Goal: Task Accomplishment & Management: Use online tool/utility

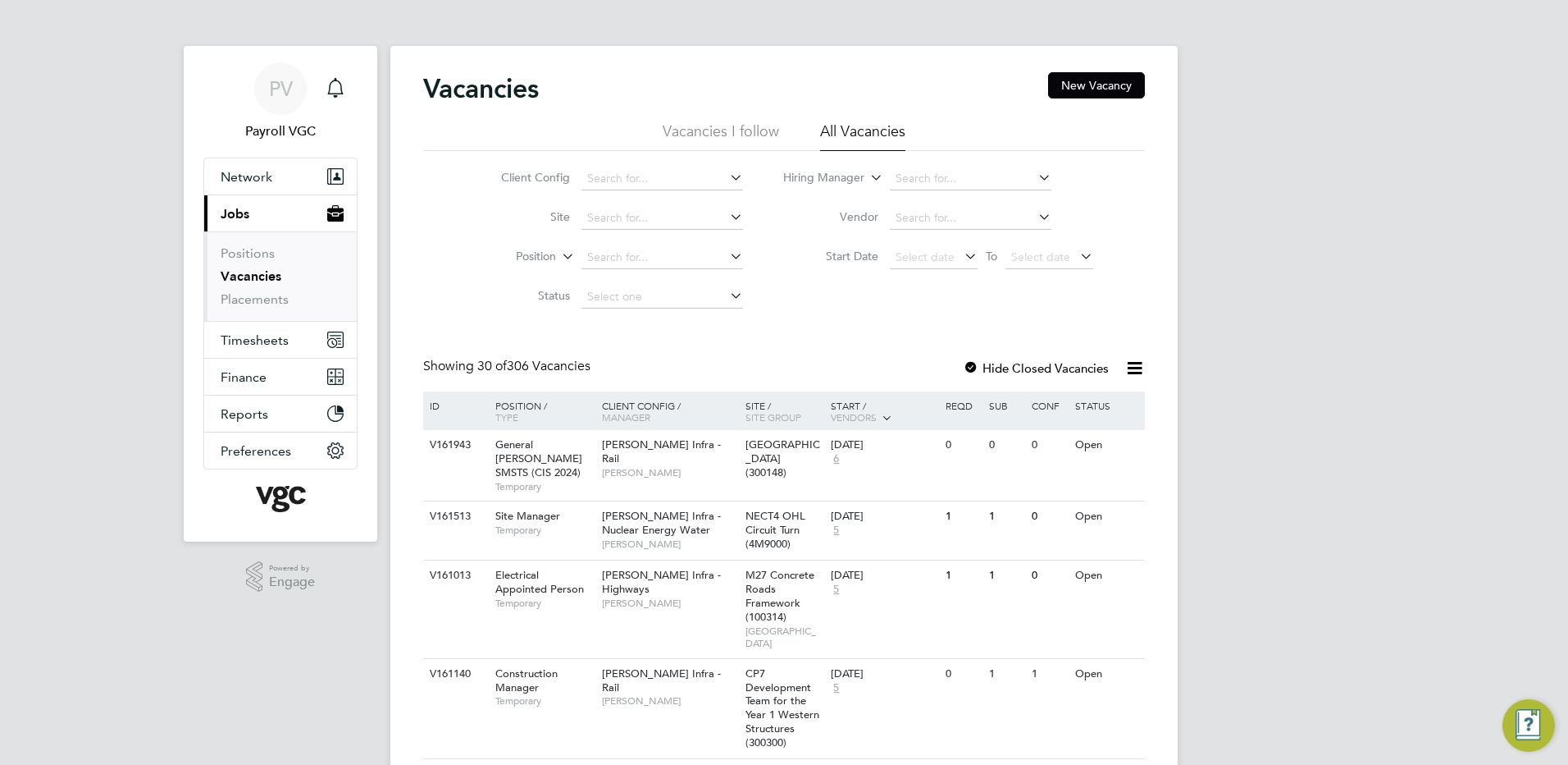
click at [1130, 367] on icon at bounding box center [1134, 368] width 20 height 20
click at [331, 338] on icon "Main navigation" at bounding box center [335, 340] width 15 height 15
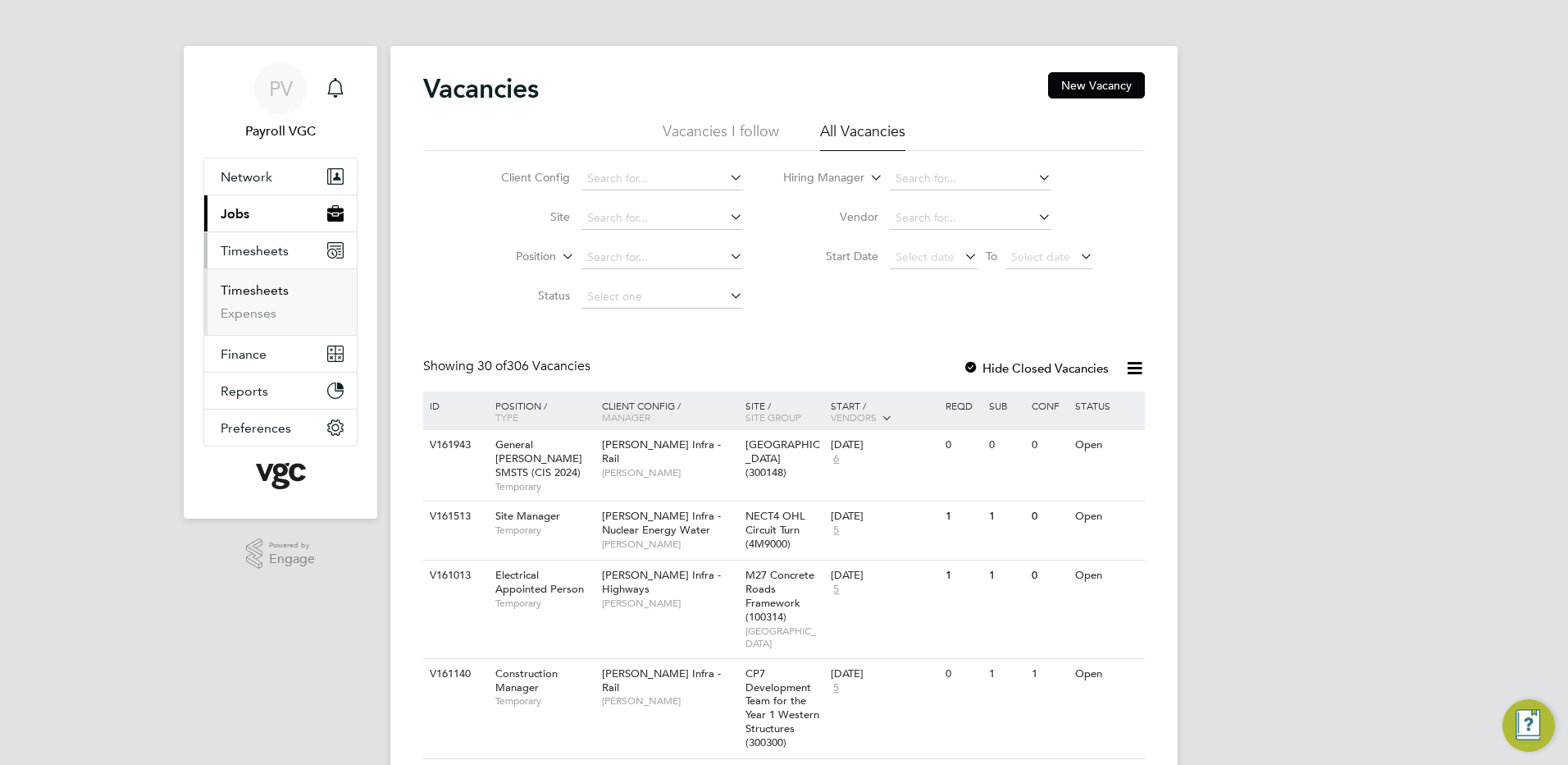
click at [263, 292] on link "Timesheets" at bounding box center [255, 289] width 68 height 16
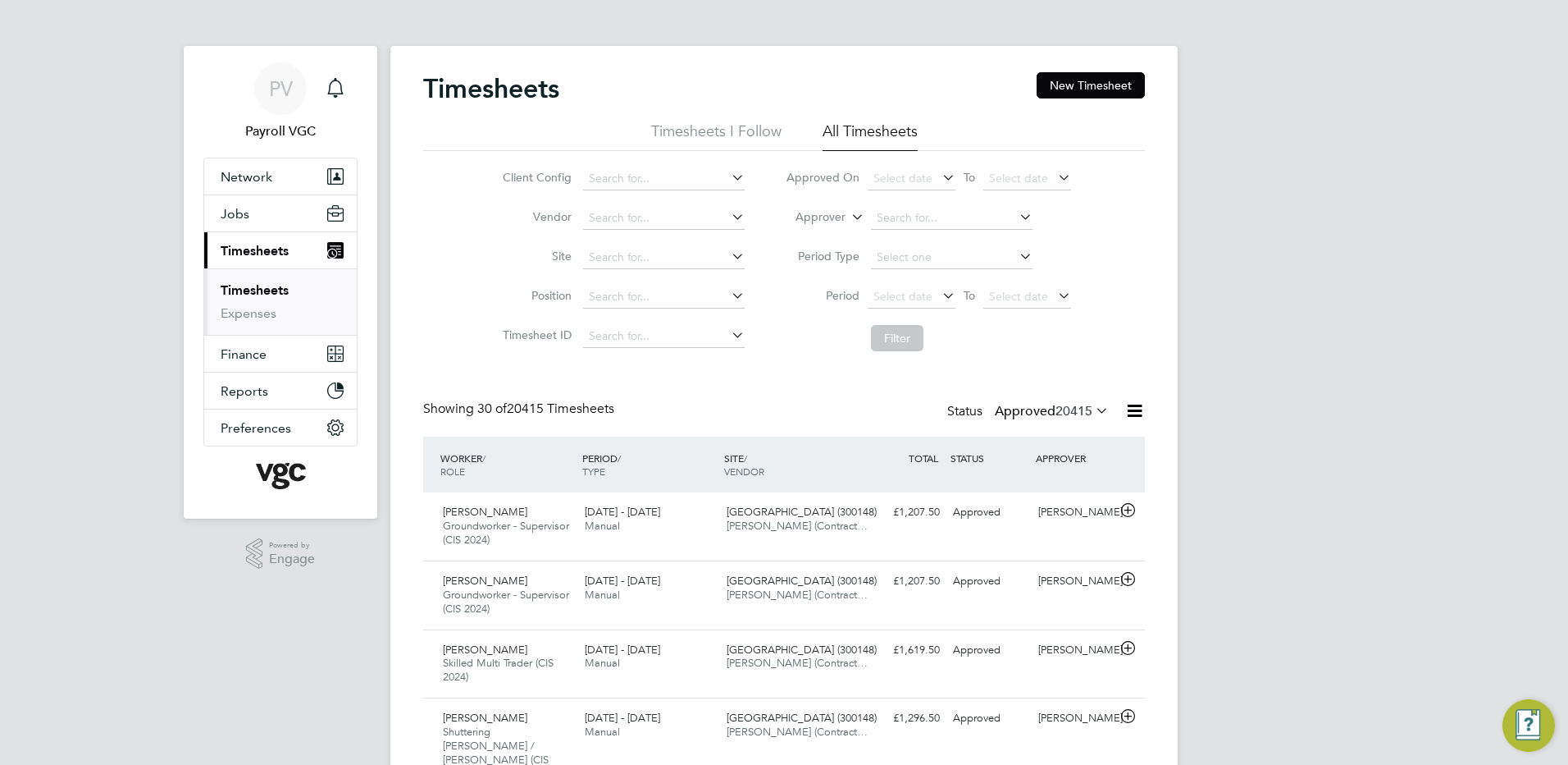
click at [1133, 411] on icon at bounding box center [1134, 411] width 20 height 20
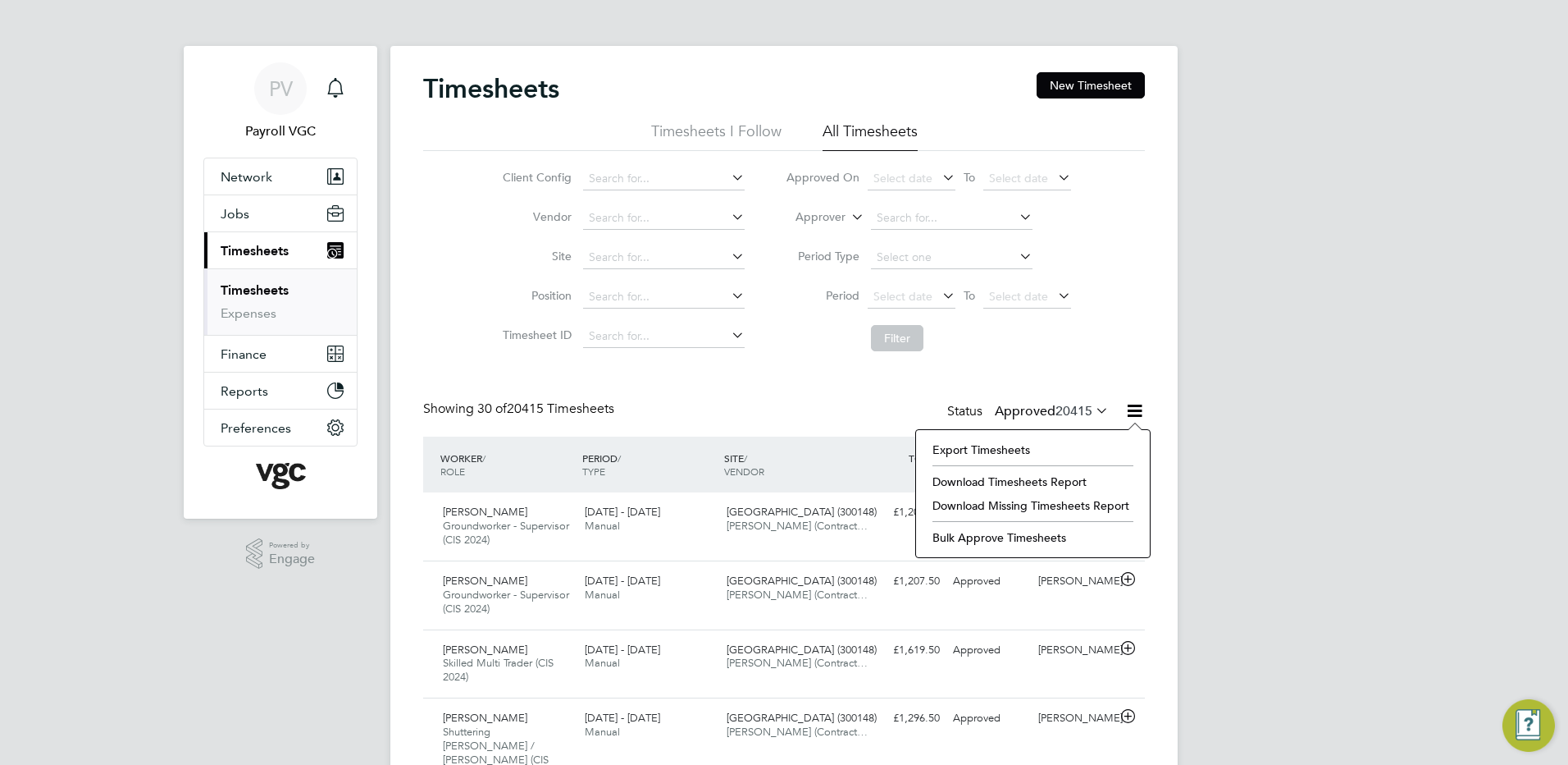
click at [990, 450] on li "Export Timesheets" at bounding box center [1033, 449] width 217 height 23
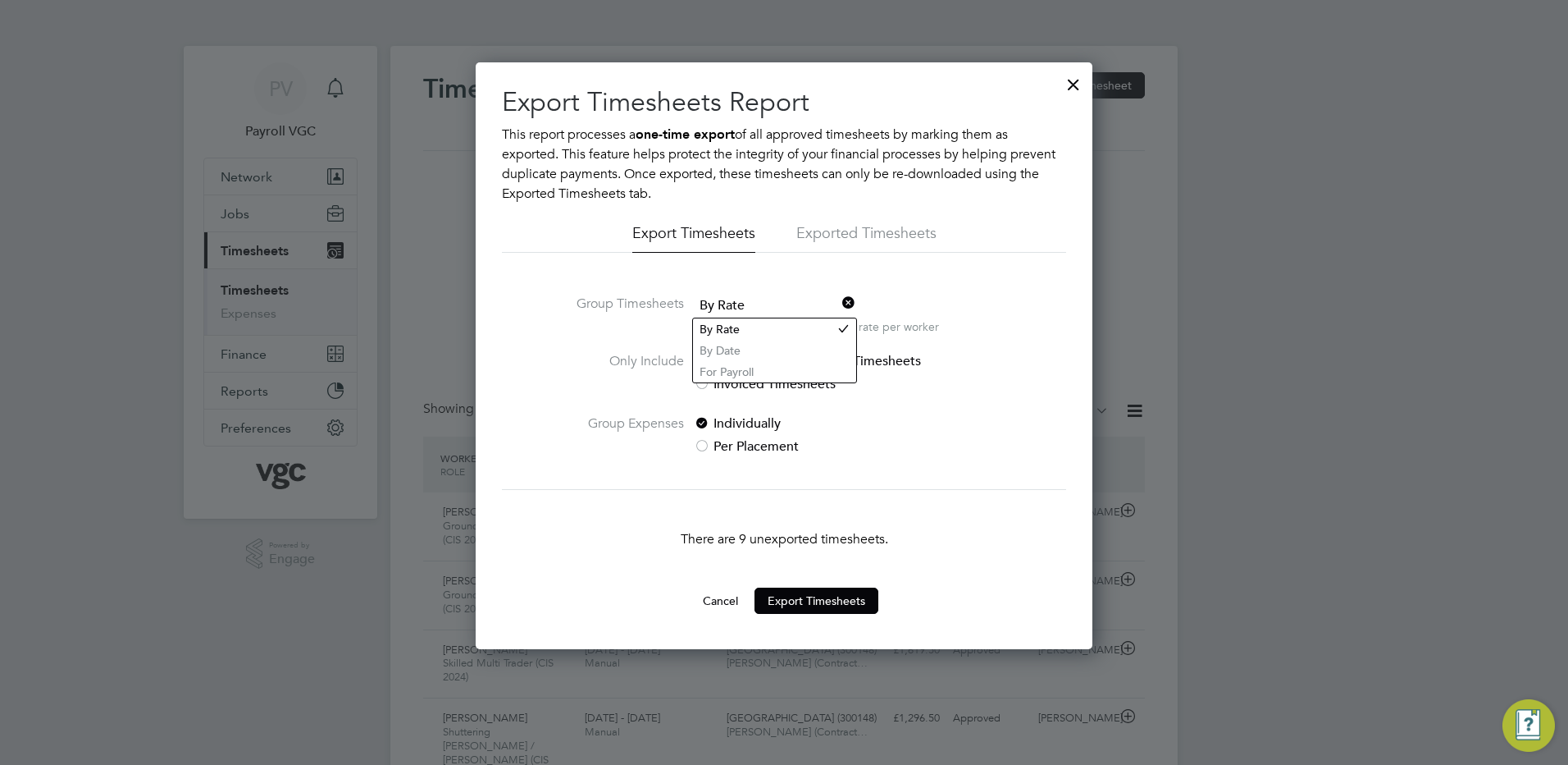
click at [736, 294] on span "By Rate" at bounding box center [774, 306] width 162 height 25
click at [736, 342] on li "By Date" at bounding box center [774, 350] width 163 height 21
click at [724, 592] on button "Cancel" at bounding box center [720, 600] width 61 height 26
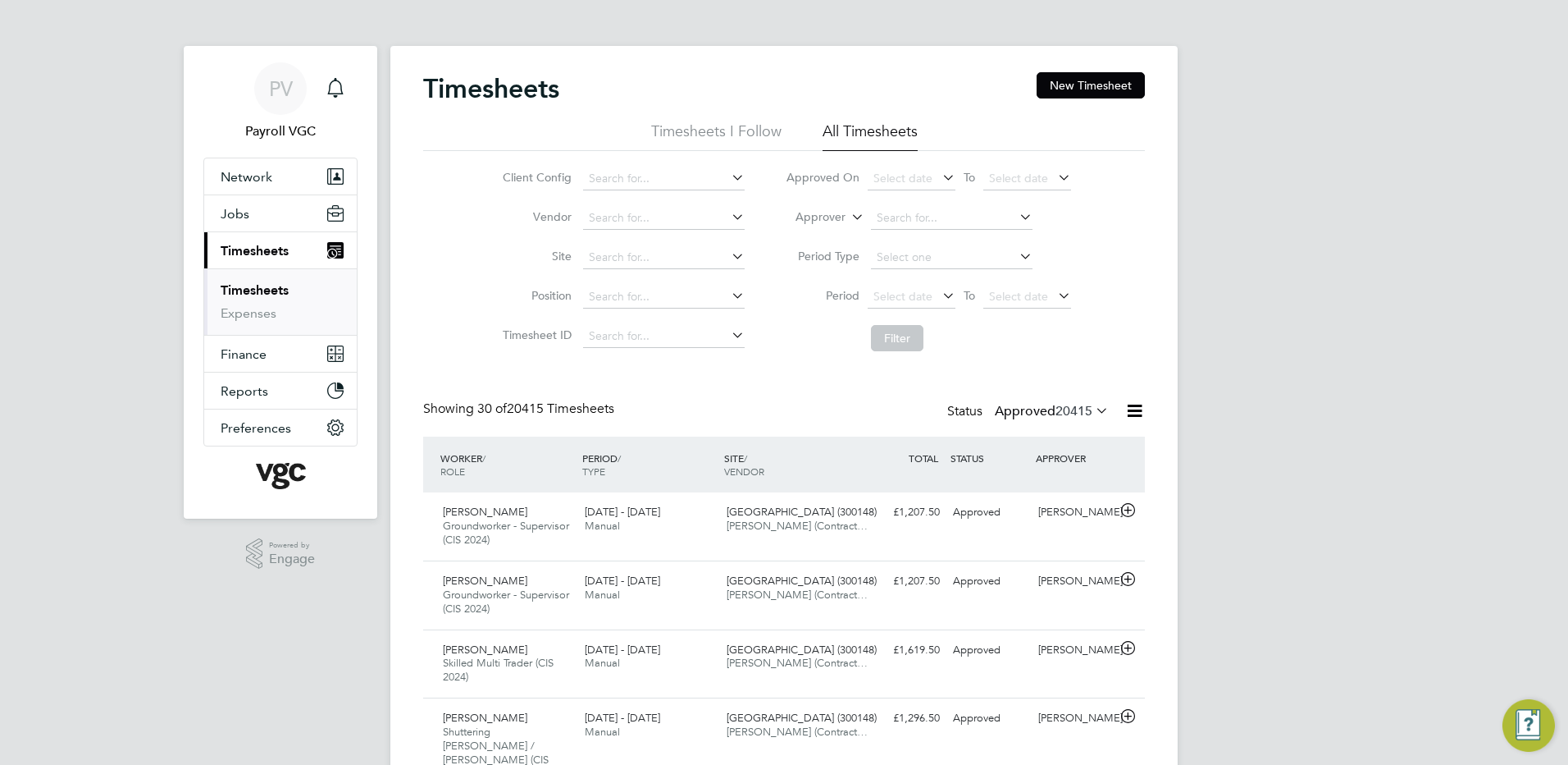
drag, startPoint x: 1129, startPoint y: 415, endPoint x: 1101, endPoint y: 432, distance: 32.8
click at [1129, 415] on icon at bounding box center [1134, 411] width 20 height 20
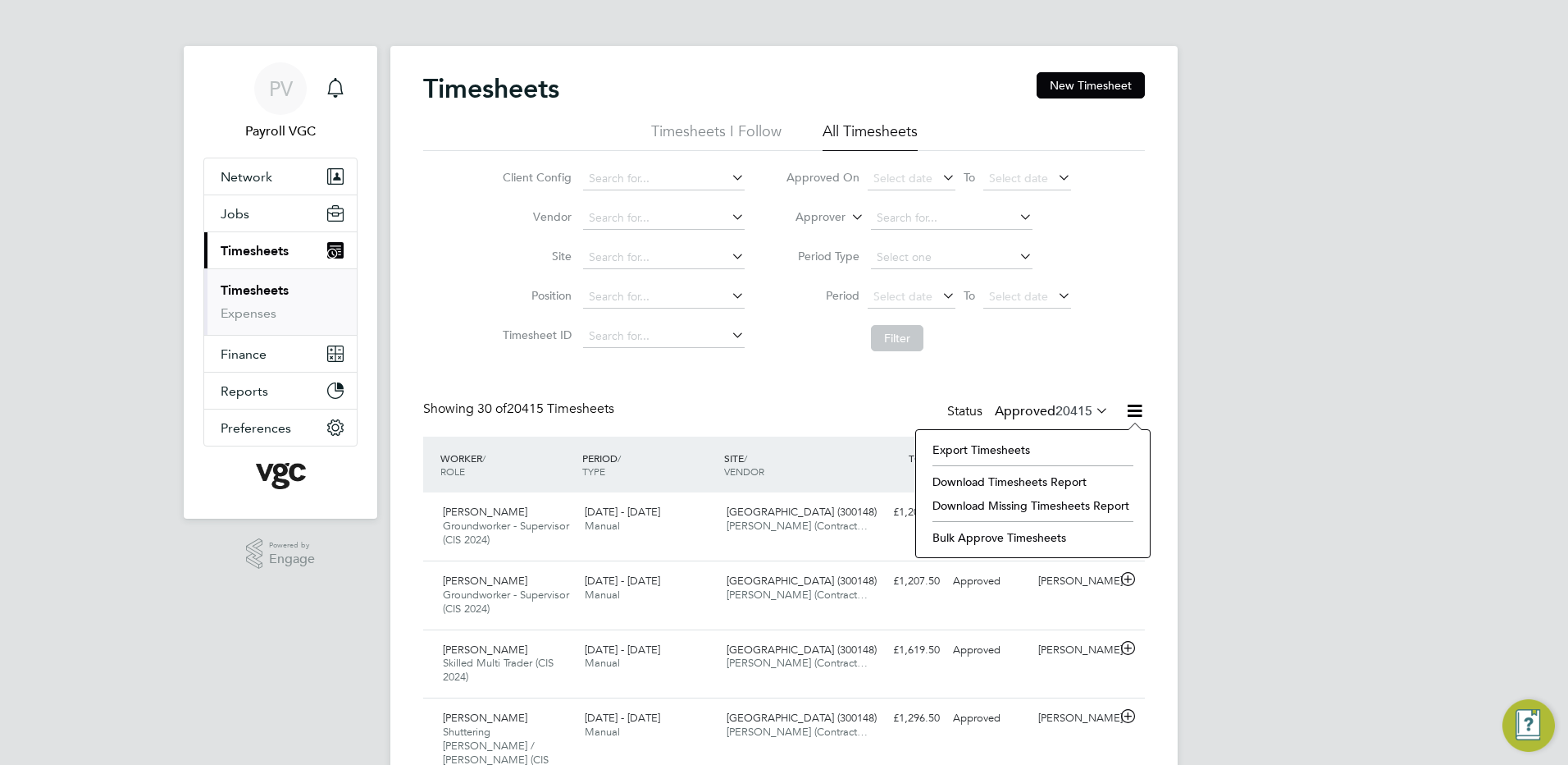
click at [1040, 443] on li "Export Timesheets" at bounding box center [1033, 449] width 217 height 23
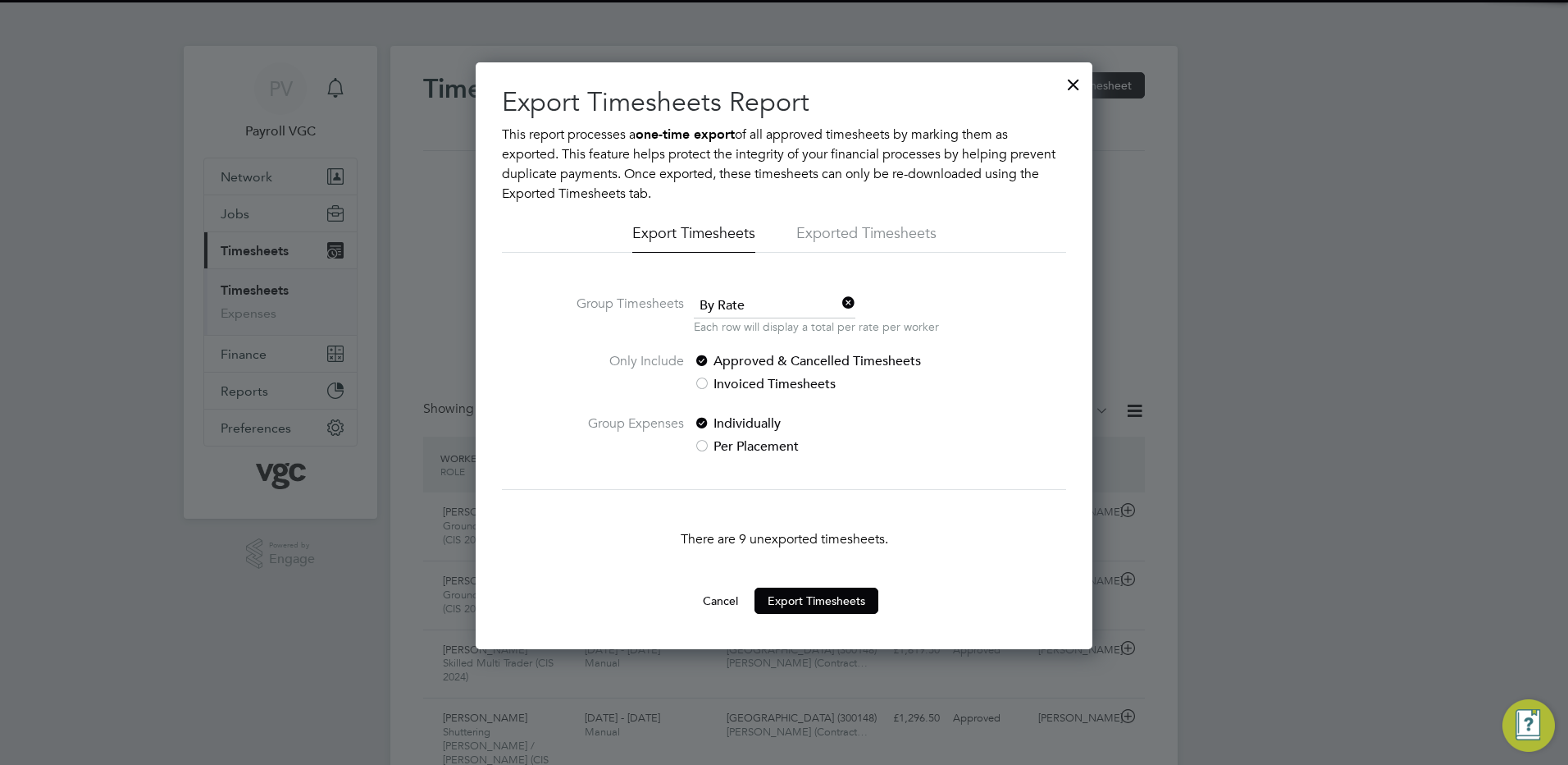
click at [757, 299] on span "By Rate" at bounding box center [774, 306] width 162 height 25
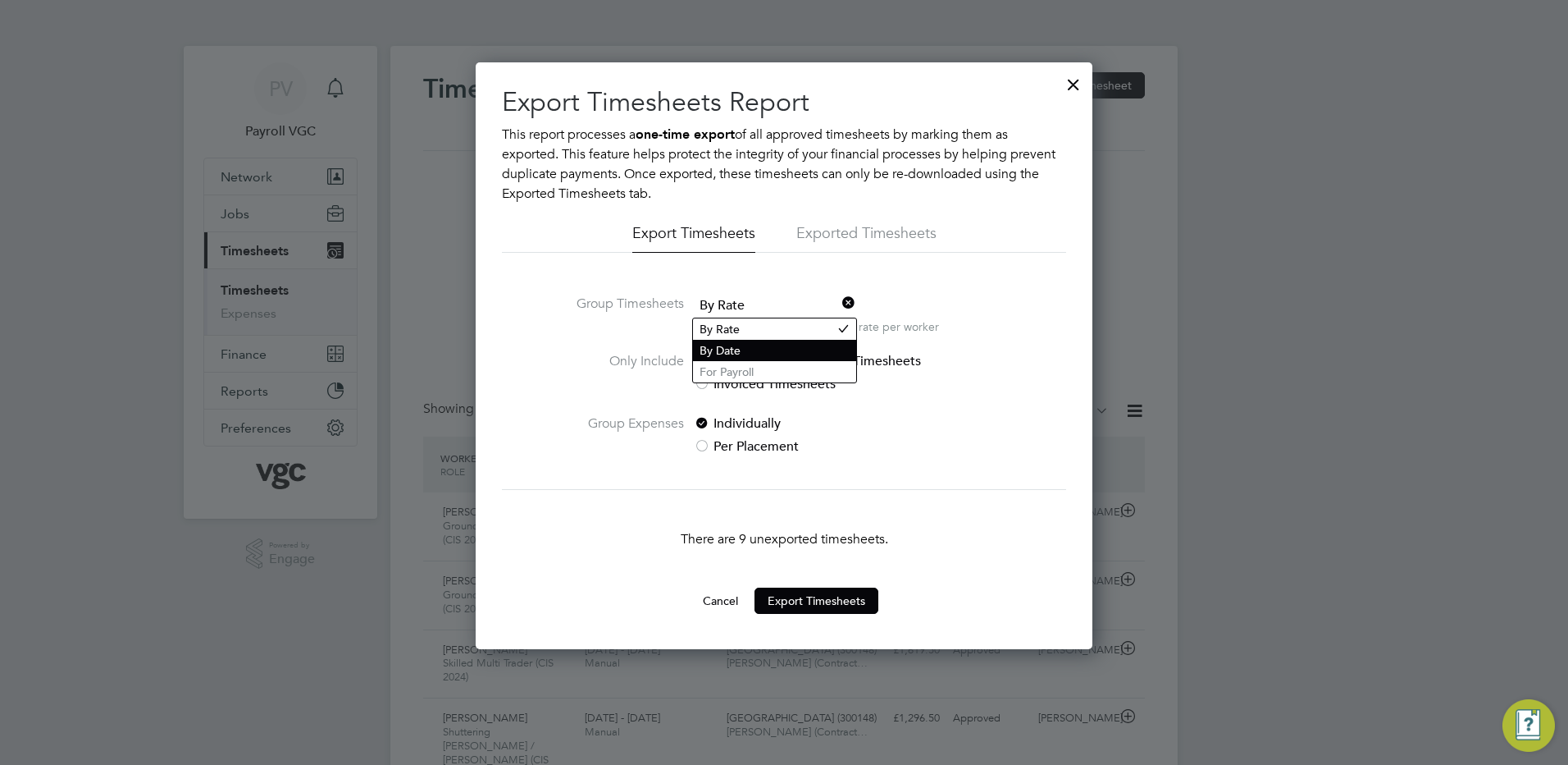
click at [742, 344] on li "By Date" at bounding box center [774, 350] width 163 height 21
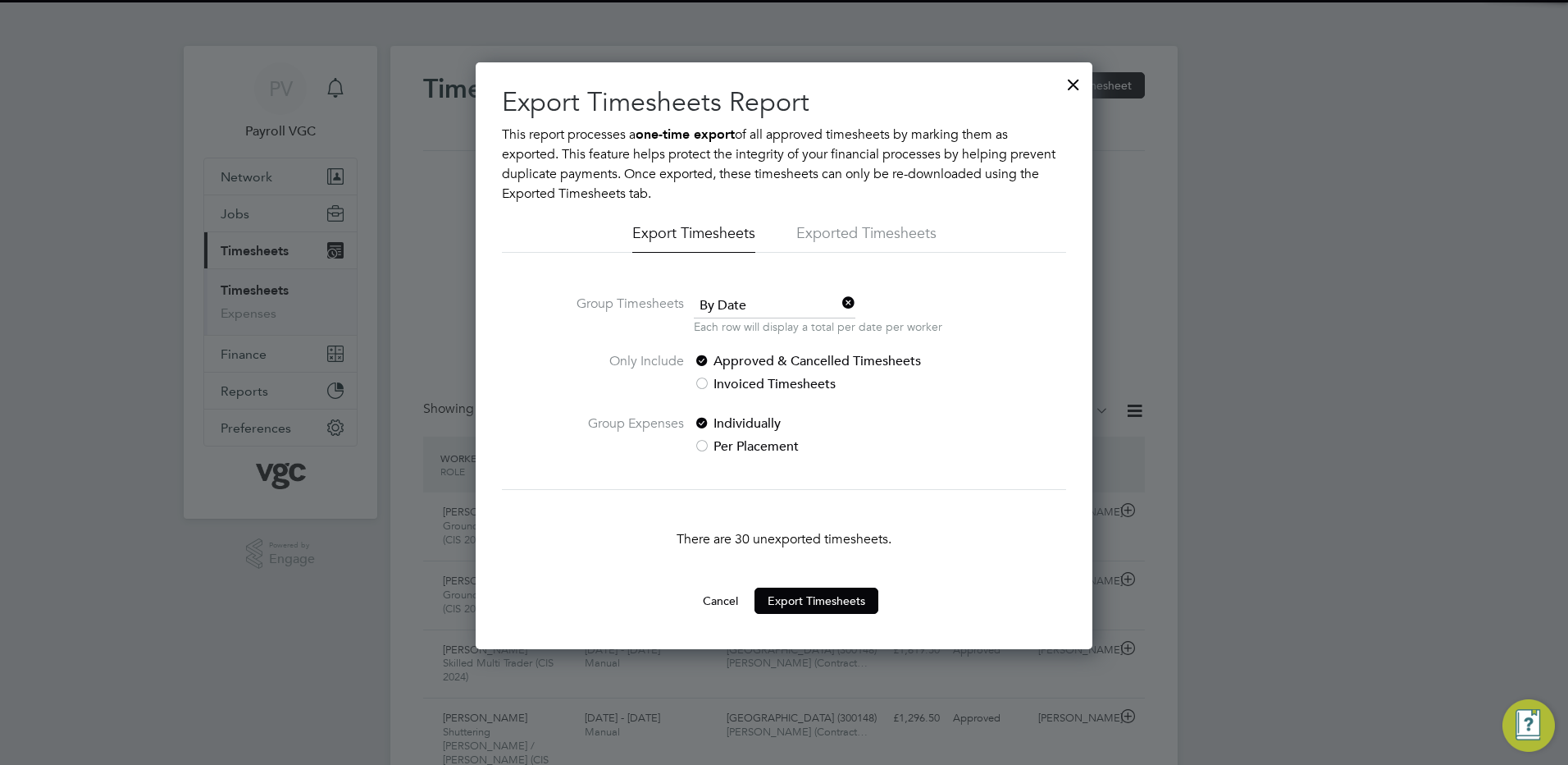
click at [727, 589] on button "Cancel" at bounding box center [720, 600] width 61 height 26
